Goal: Find specific page/section: Find specific page/section

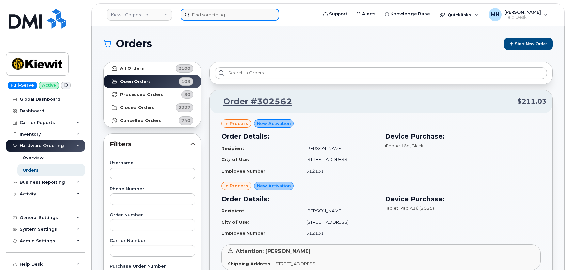
click at [241, 15] on input at bounding box center [230, 15] width 99 height 12
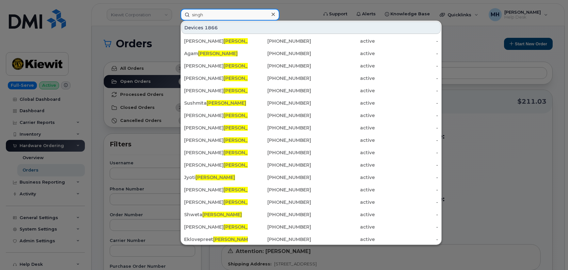
drag, startPoint x: 221, startPoint y: 16, endPoint x: 173, endPoint y: 16, distance: 48.3
click at [175, 16] on div "[PERSON_NAME] 1866 [PERSON_NAME] [PHONE_NUMBER] active - [PERSON_NAME] [PHONE_N…" at bounding box center [247, 15] width 144 height 12
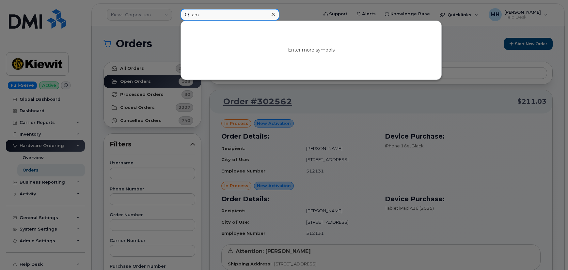
type input "a"
click at [250, 17] on input at bounding box center [230, 15] width 99 height 12
paste input "343-598-9441"
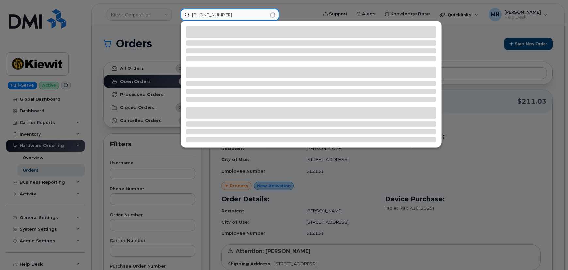
drag, startPoint x: 229, startPoint y: 18, endPoint x: 180, endPoint y: 18, distance: 49.3
click at [180, 18] on div "343-598-9441" at bounding box center [247, 15] width 144 height 12
paste input "amriat bl singh"
click at [210, 13] on input "amriat bl singh" at bounding box center [230, 15] width 99 height 12
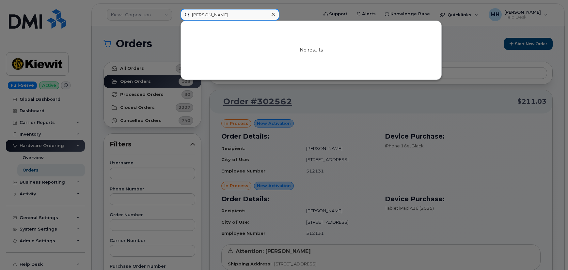
click at [238, 15] on input "amriat singh" at bounding box center [230, 15] width 99 height 12
type input "amriat"
drag, startPoint x: 246, startPoint y: 7, endPoint x: 188, endPoint y: 11, distance: 58.0
click at [188, 11] on div "amriat No results" at bounding box center [247, 15] width 144 height 12
drag, startPoint x: 218, startPoint y: 11, endPoint x: 186, endPoint y: 11, distance: 32.7
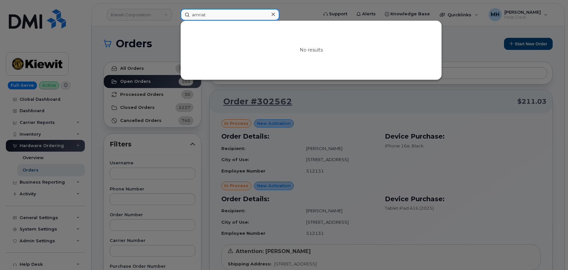
click at [183, 11] on input "amriat" at bounding box center [230, 15] width 99 height 12
click at [57, 144] on div at bounding box center [284, 135] width 568 height 270
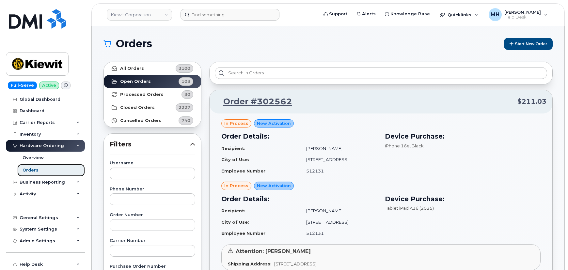
click at [40, 172] on link "Orders" at bounding box center [51, 170] width 68 height 12
click at [45, 158] on link "Overview" at bounding box center [51, 158] width 68 height 12
